Goal: Information Seeking & Learning: Learn about a topic

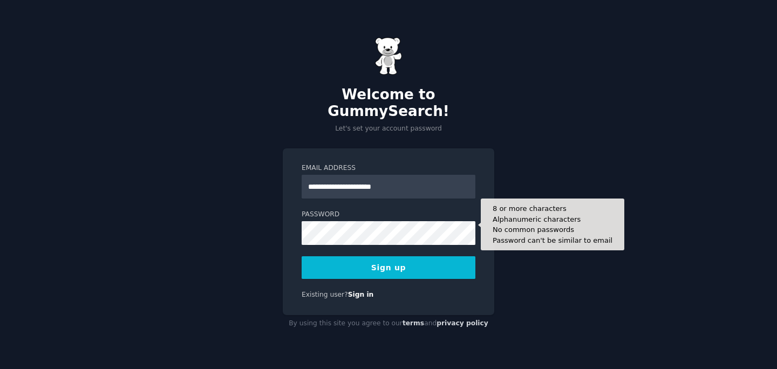
type input "**********"
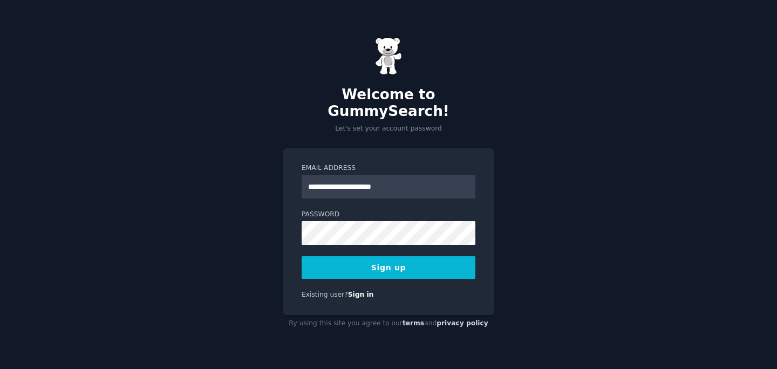
click at [372, 262] on button "Sign up" at bounding box center [389, 267] width 174 height 23
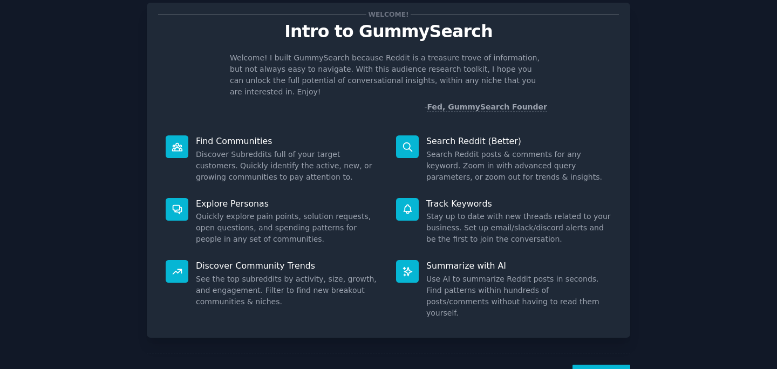
scroll to position [53, 0]
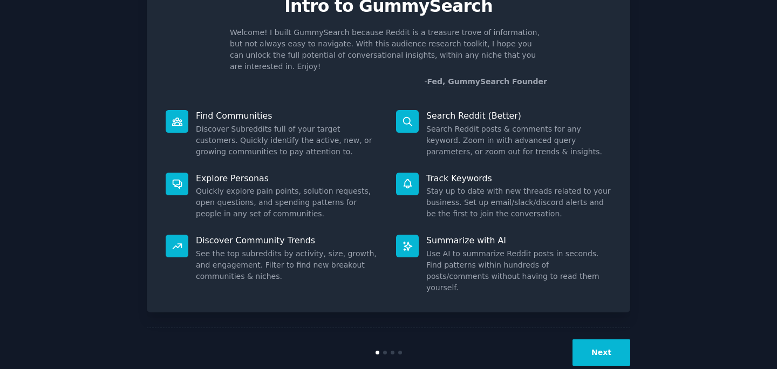
click at [600, 340] on button "Next" at bounding box center [602, 353] width 58 height 26
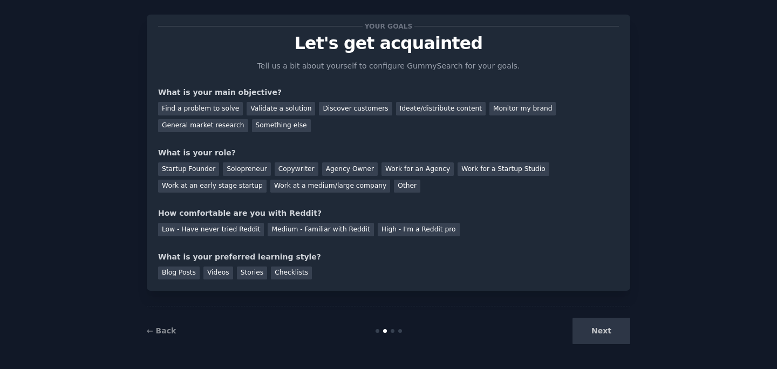
scroll to position [17, 0]
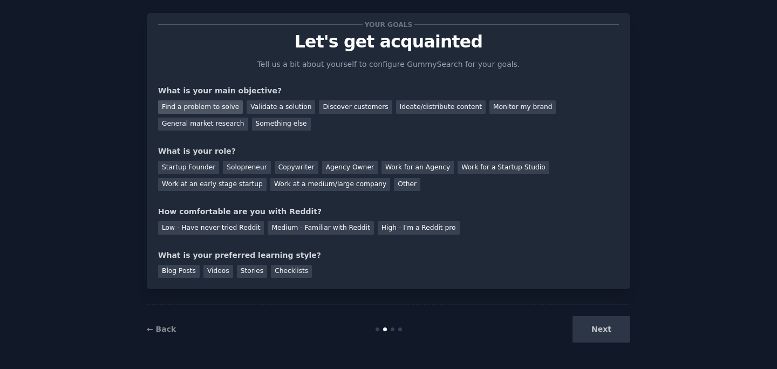
click at [222, 106] on div "Find a problem to solve" at bounding box center [200, 106] width 85 height 13
click at [262, 107] on div "Validate a solution" at bounding box center [281, 106] width 69 height 13
click at [348, 113] on div "Find a problem to solve Validate a solution Discover customers Ideate/distribut…" at bounding box center [388, 114] width 461 height 34
click at [335, 110] on div "Discover customers" at bounding box center [355, 106] width 73 height 13
click at [219, 108] on div "Find a problem to solve" at bounding box center [200, 106] width 85 height 13
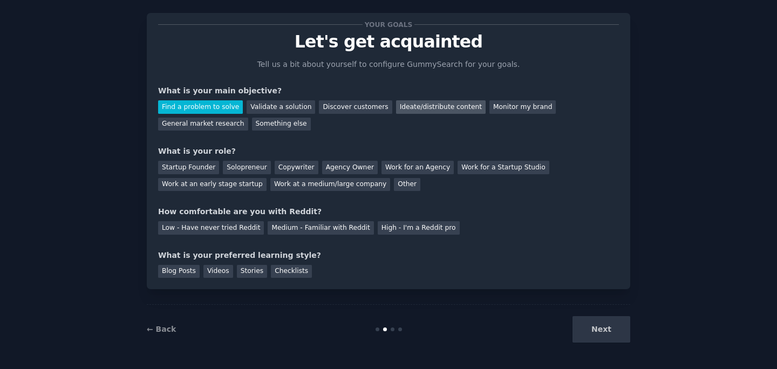
click at [402, 105] on div "Ideate/distribute content" at bounding box center [441, 106] width 90 height 13
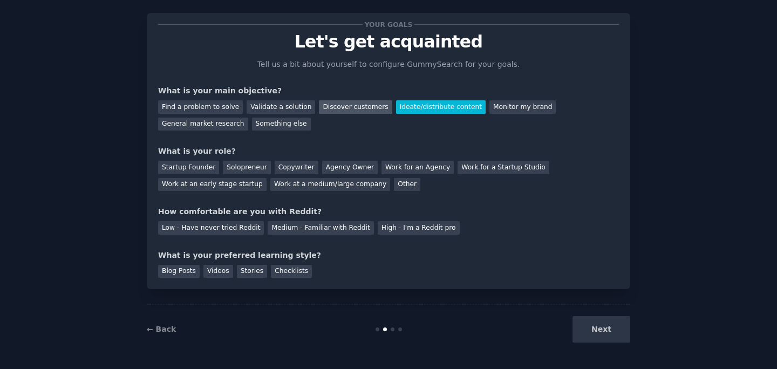
click at [331, 106] on div "Discover customers" at bounding box center [355, 106] width 73 height 13
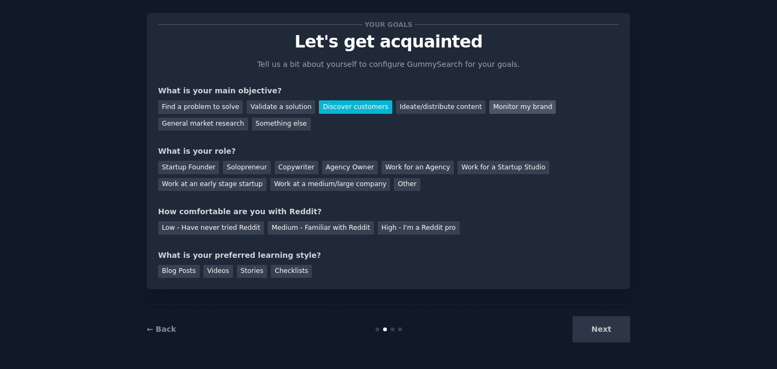
click at [511, 108] on div "Monitor my brand" at bounding box center [523, 106] width 66 height 13
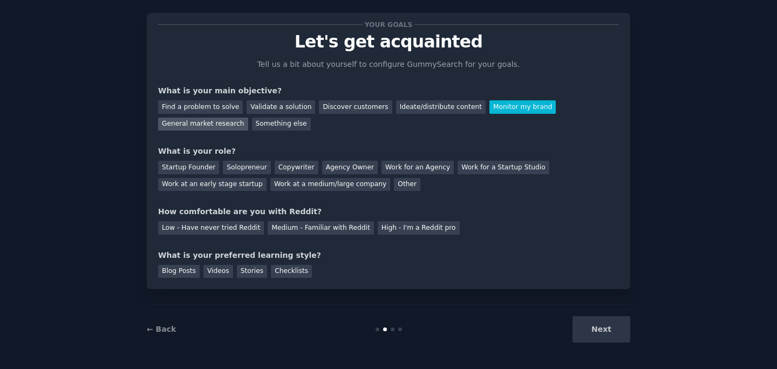
click at [225, 123] on div "General market research" at bounding box center [203, 124] width 90 height 13
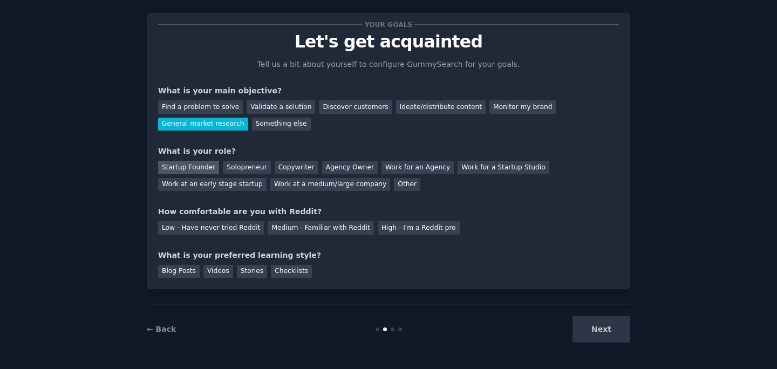
click at [212, 169] on div "Startup Founder" at bounding box center [188, 167] width 61 height 13
click at [232, 175] on div "Startup Founder Solopreneur Copywriter Agency Owner Work for an Agency Work for…" at bounding box center [388, 174] width 461 height 34
click at [230, 171] on div "Solopreneur" at bounding box center [246, 167] width 47 height 13
click at [249, 231] on div "Low - Have never tried Reddit" at bounding box center [211, 227] width 106 height 13
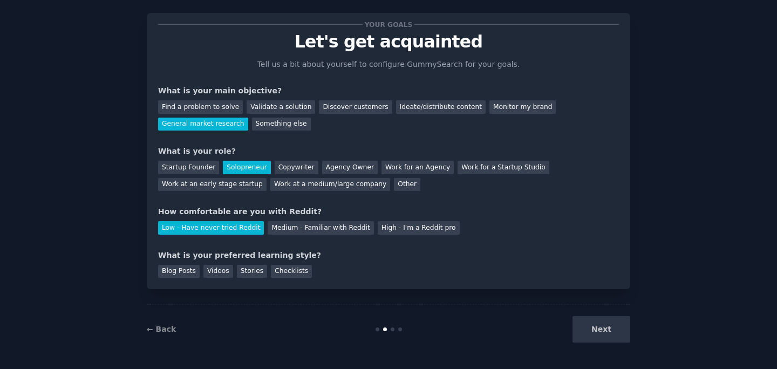
click at [614, 326] on div "Next" at bounding box center [549, 329] width 161 height 26
click at [188, 268] on div "Blog Posts" at bounding box center [179, 271] width 42 height 13
click at [220, 269] on div "Videos" at bounding box center [218, 271] width 30 height 13
click at [246, 270] on div "Stories" at bounding box center [252, 271] width 30 height 13
click at [279, 270] on div "Checklists" at bounding box center [291, 271] width 41 height 13
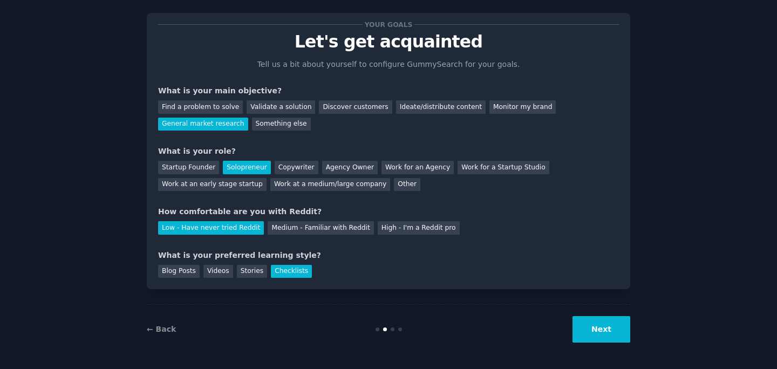
click at [600, 325] on button "Next" at bounding box center [602, 329] width 58 height 26
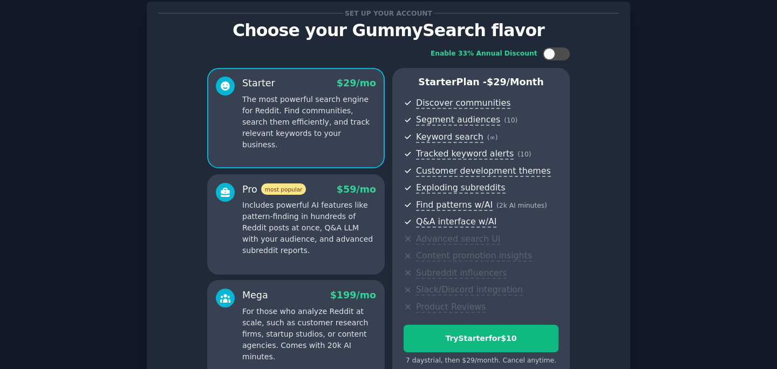
scroll to position [142, 0]
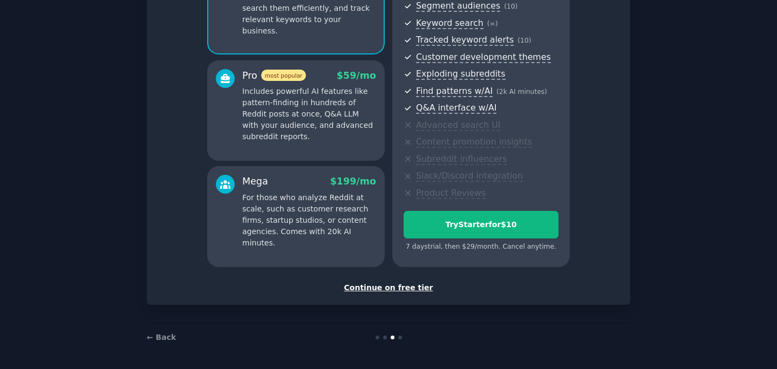
click at [390, 287] on div "Continue on free tier" at bounding box center [388, 287] width 461 height 11
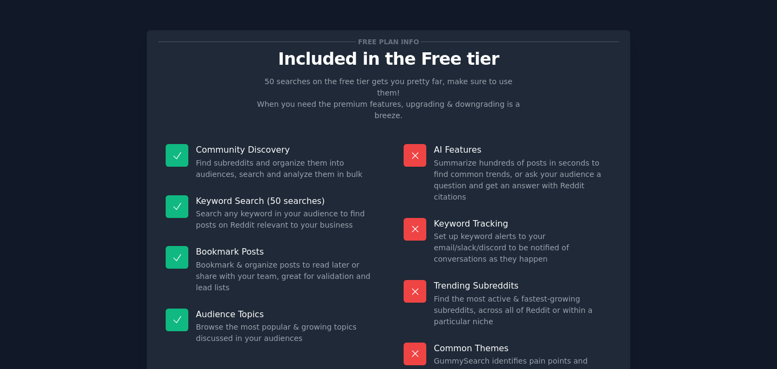
scroll to position [51, 0]
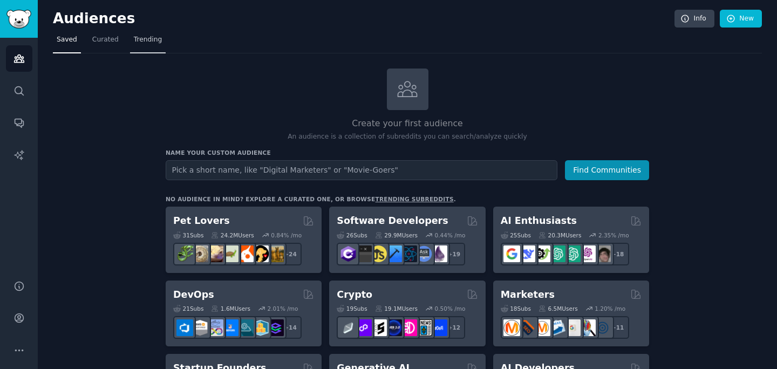
click at [148, 44] on span "Trending" at bounding box center [148, 40] width 28 height 10
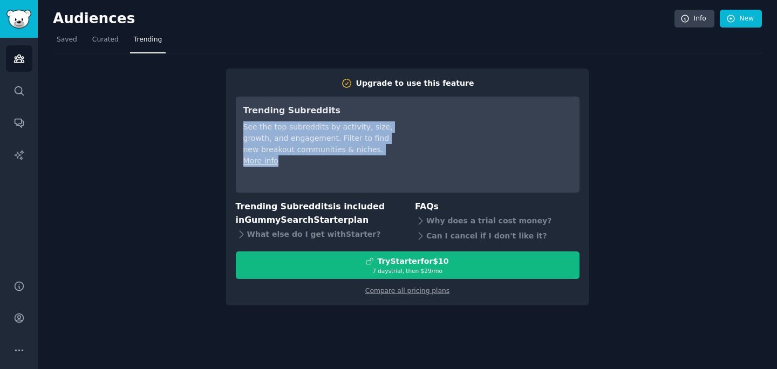
drag, startPoint x: 243, startPoint y: 124, endPoint x: 318, endPoint y: 160, distance: 83.8
click at [318, 160] on div "Trending Subreddits See the top subreddits by activity, size, growth, and engag…" at bounding box center [319, 144] width 152 height 81
click at [341, 174] on div "Trending Subreddits See the top subreddits by activity, size, growth, and engag…" at bounding box center [319, 144] width 152 height 81
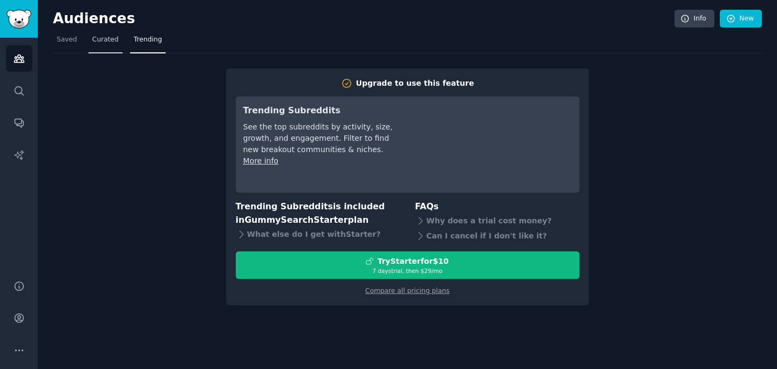
click at [101, 38] on span "Curated" at bounding box center [105, 40] width 26 height 10
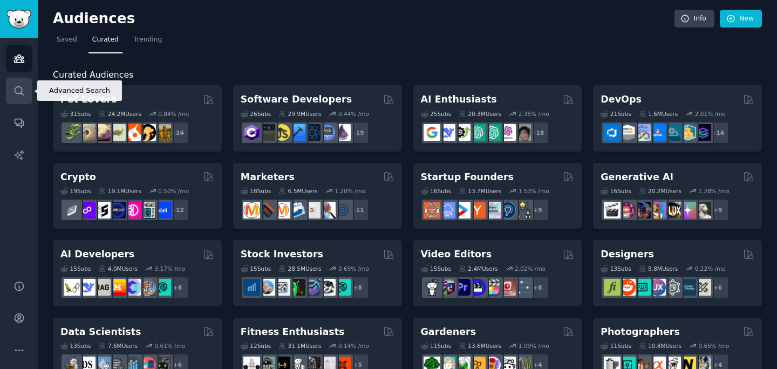
click at [25, 90] on link "Search" at bounding box center [19, 91] width 26 height 26
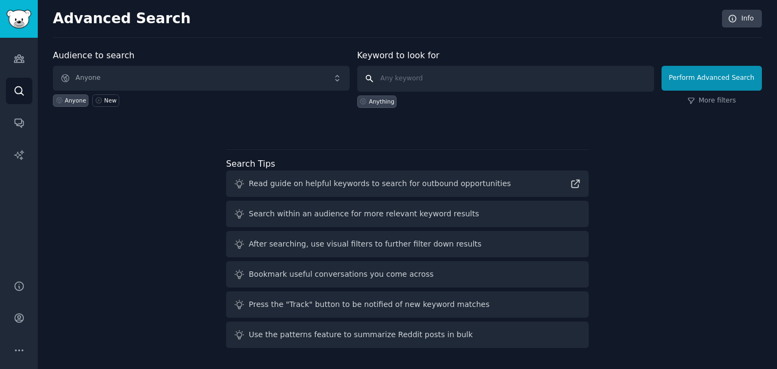
click at [413, 77] on input "text" at bounding box center [505, 79] width 297 height 26
type input "resume"
click button "Perform Advanced Search" at bounding box center [712, 78] width 100 height 25
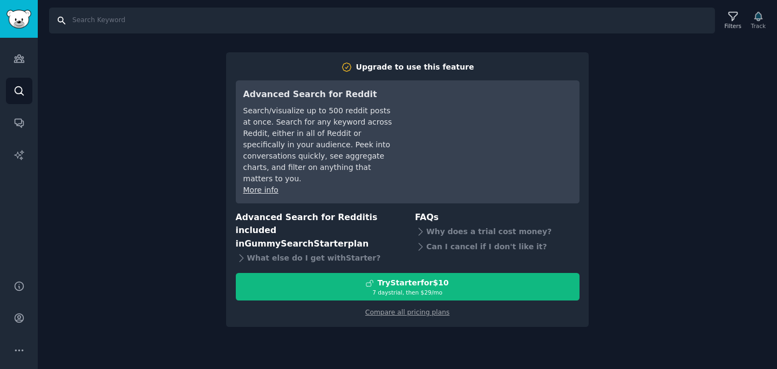
click at [114, 19] on input "Search" at bounding box center [382, 21] width 666 height 26
click at [18, 60] on icon "Sidebar" at bounding box center [18, 58] width 11 height 11
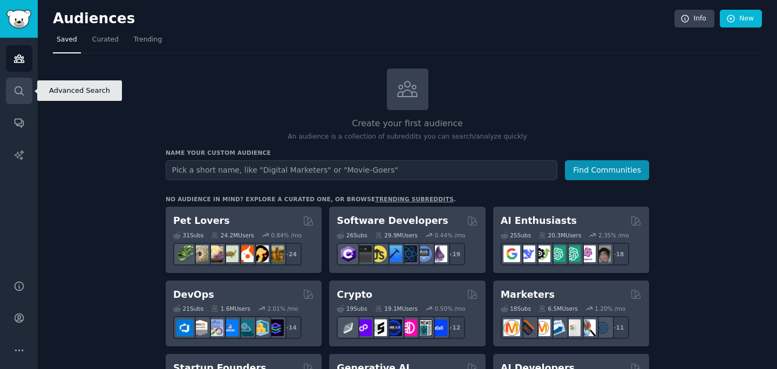
click at [16, 94] on icon "Sidebar" at bounding box center [18, 90] width 11 height 11
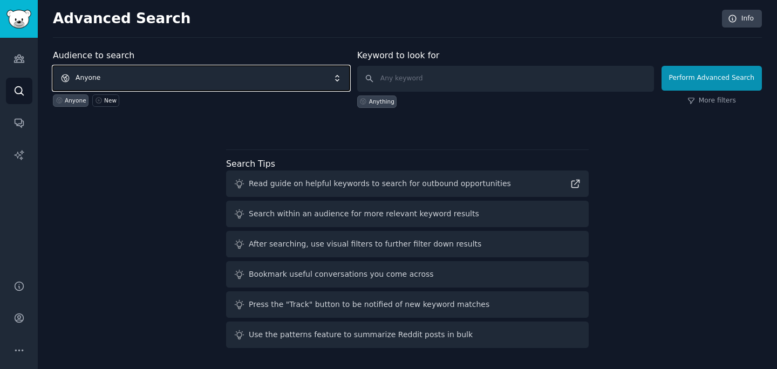
click at [141, 73] on span "Anyone" at bounding box center [201, 78] width 297 height 25
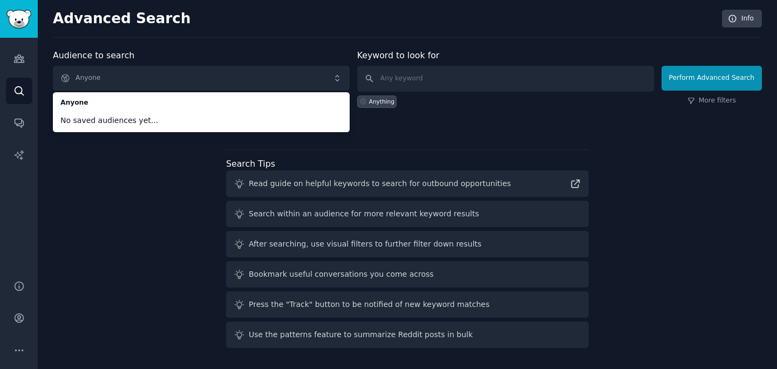
click at [161, 166] on div "Audience to search Anyone Anyone No saved audiences yet... Anyone New Keyword t…" at bounding box center [407, 200] width 709 height 303
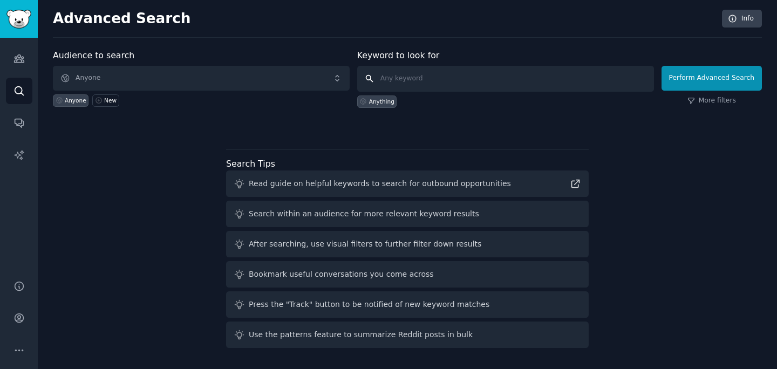
click at [413, 78] on input "text" at bounding box center [505, 79] width 297 height 26
type input "job"
click button "Perform Advanced Search" at bounding box center [712, 78] width 100 height 25
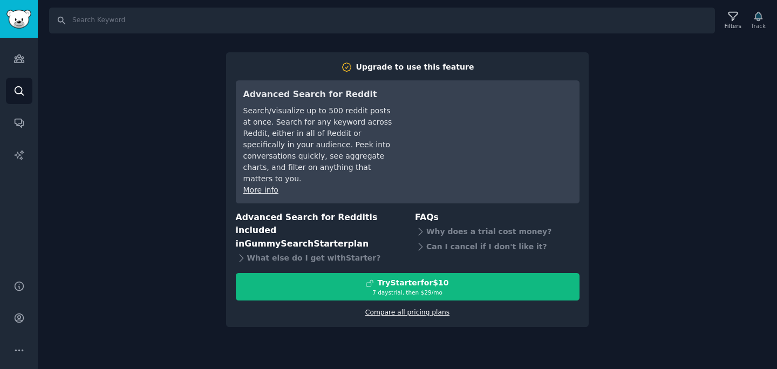
click at [407, 309] on link "Compare all pricing plans" at bounding box center [407, 313] width 84 height 8
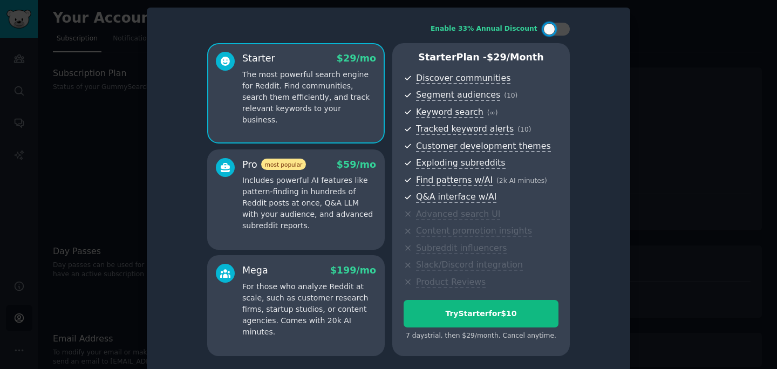
click at [135, 118] on div at bounding box center [388, 184] width 777 height 369
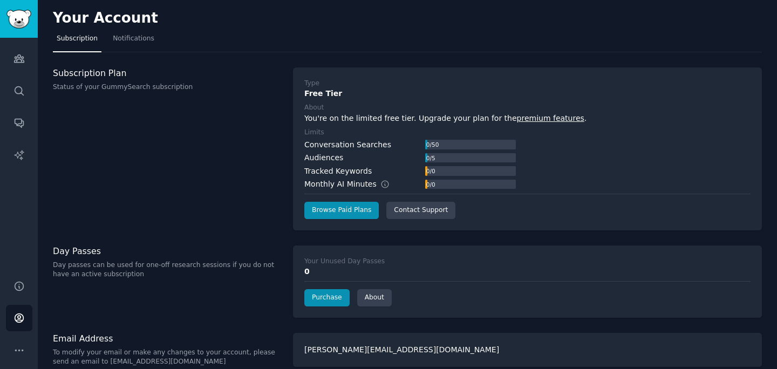
scroll to position [12, 0]
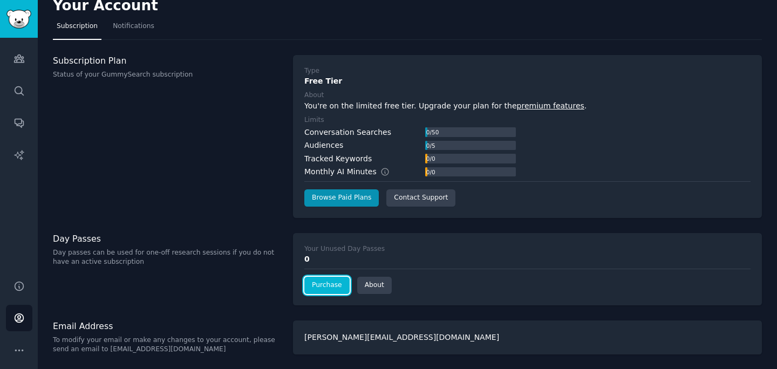
click at [328, 284] on link "Purchase" at bounding box center [326, 285] width 45 height 17
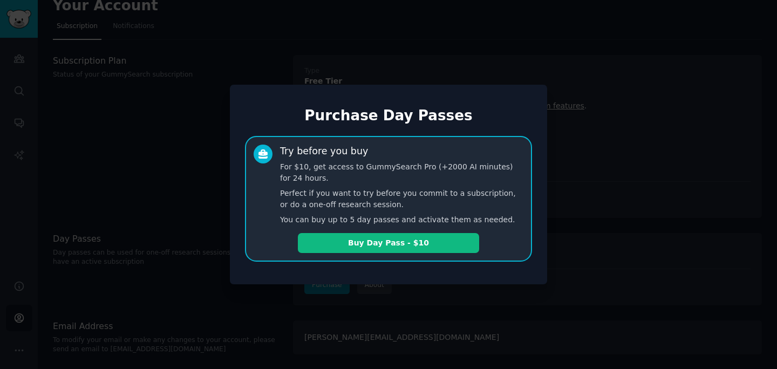
click at [200, 192] on div at bounding box center [388, 184] width 777 height 369
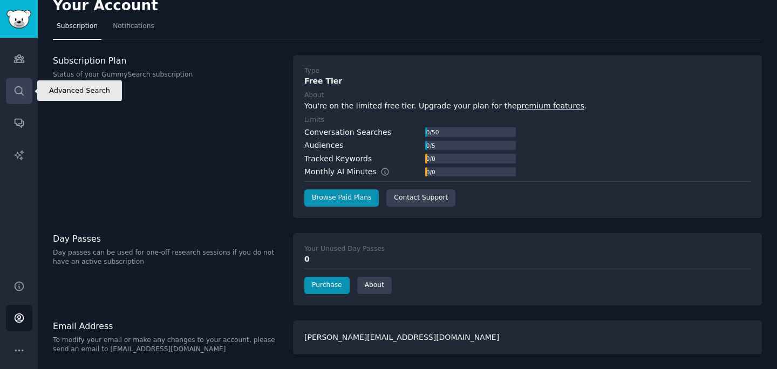
click at [21, 85] on icon "Sidebar" at bounding box center [18, 90] width 11 height 11
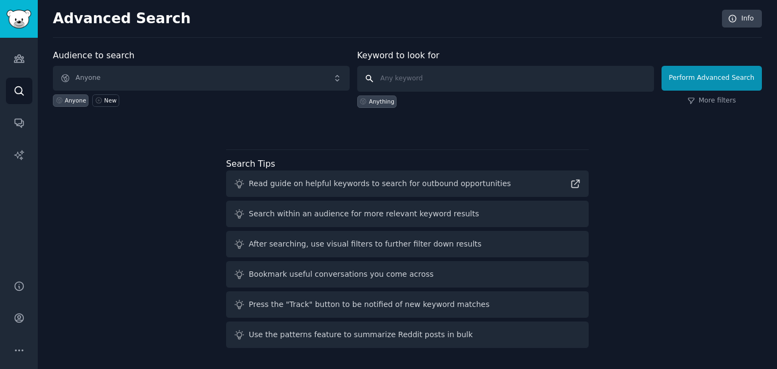
click at [419, 74] on input "text" at bounding box center [505, 79] width 297 height 26
paste input "https://trends.google.com/trends/"
type input "https://trends.google.com/trends/"
click at [419, 74] on input "https://trends.google.com/trends/" at bounding box center [505, 79] width 297 height 26
click at [413, 82] on input "text" at bounding box center [505, 79] width 297 height 26
